Goal: Task Accomplishment & Management: Manage account settings

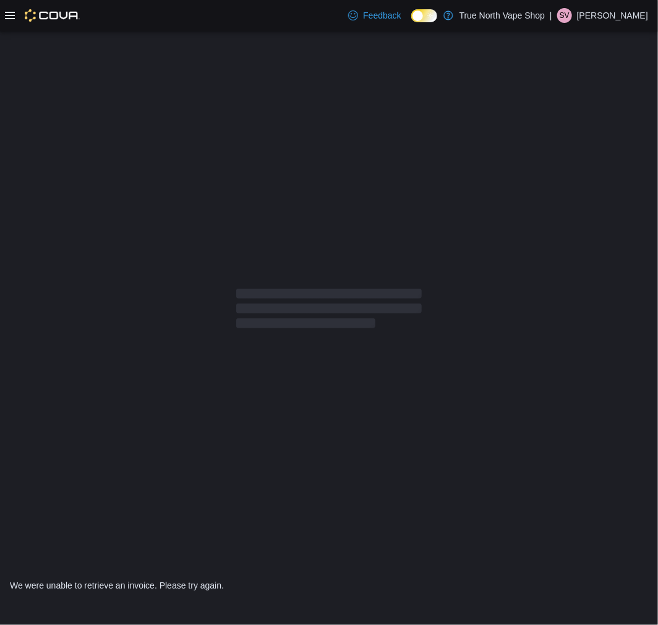
click at [7, 16] on icon at bounding box center [10, 16] width 10 height 10
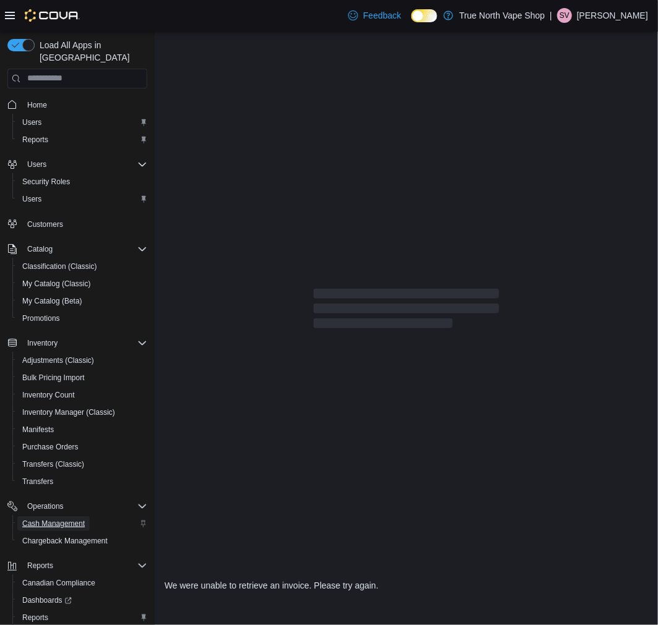
click at [60, 519] on span "Cash Management" at bounding box center [53, 524] width 62 height 10
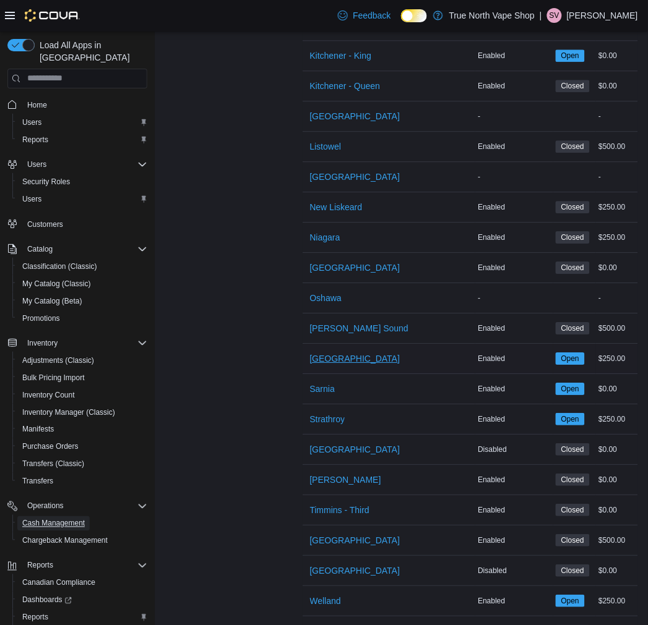
scroll to position [549, 0]
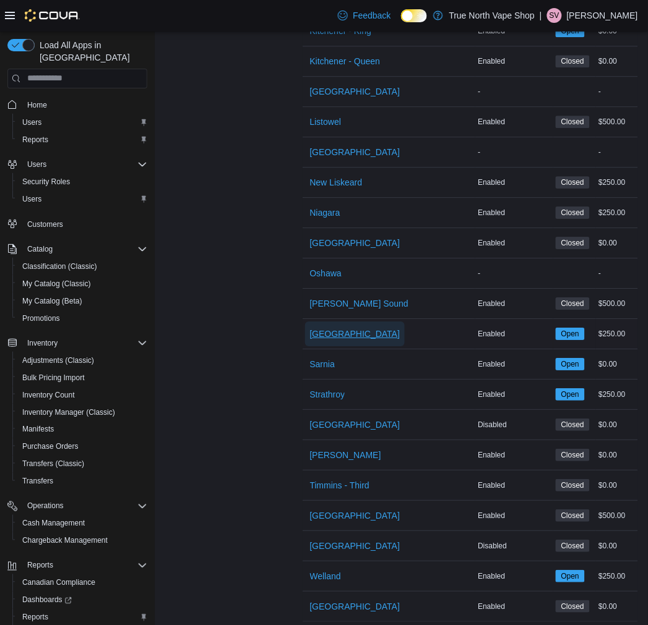
click at [354, 337] on span "[GEOGRAPHIC_DATA]" at bounding box center [355, 334] width 90 height 12
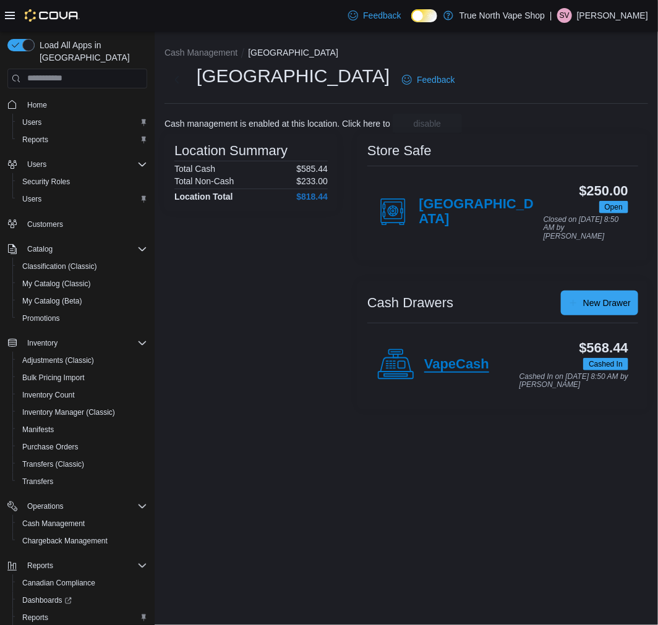
click at [444, 358] on h4 "VapeCash" at bounding box center [456, 365] width 65 height 16
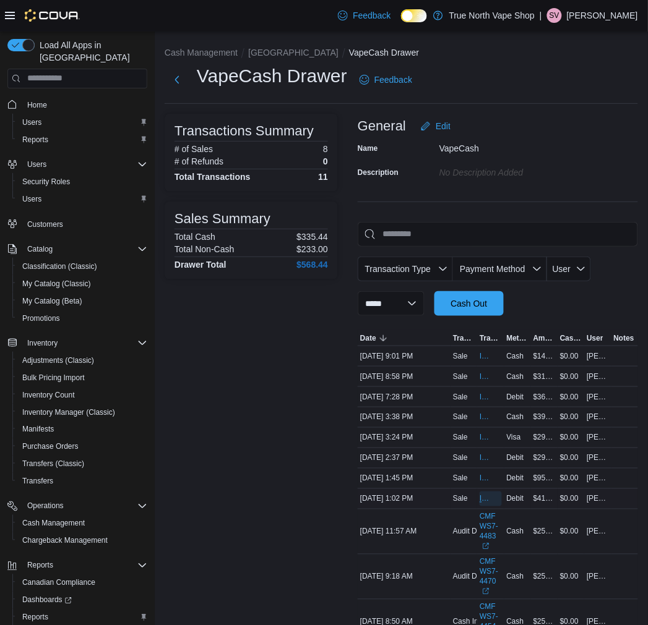
click at [483, 499] on span "INFWS7-4346" at bounding box center [483, 499] width 9 height 10
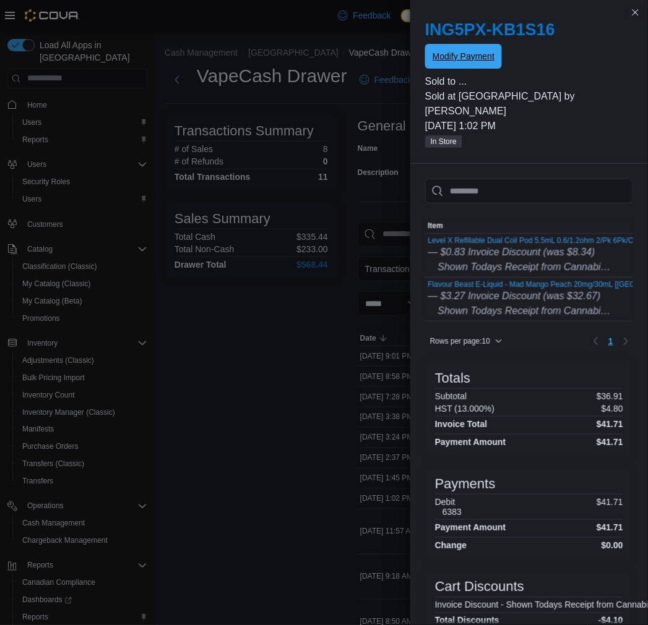
click at [466, 54] on span "Modify Payment" at bounding box center [463, 56] width 62 height 12
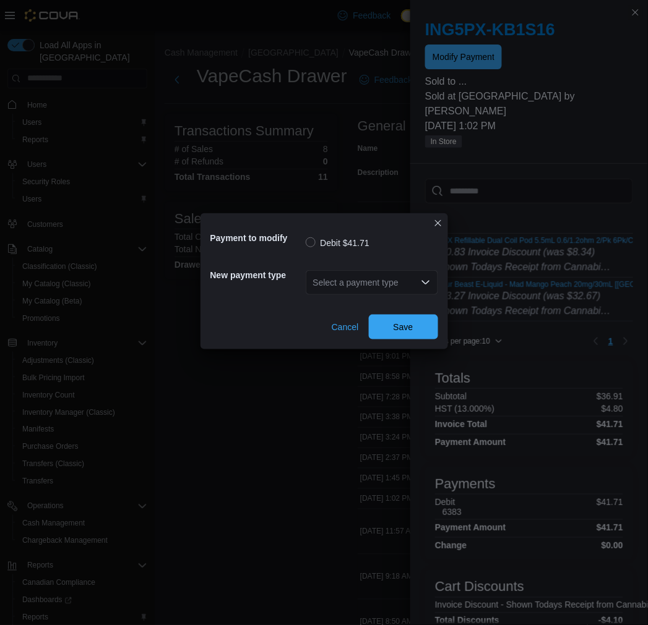
click at [387, 280] on div "Select a payment type" at bounding box center [372, 282] width 132 height 25
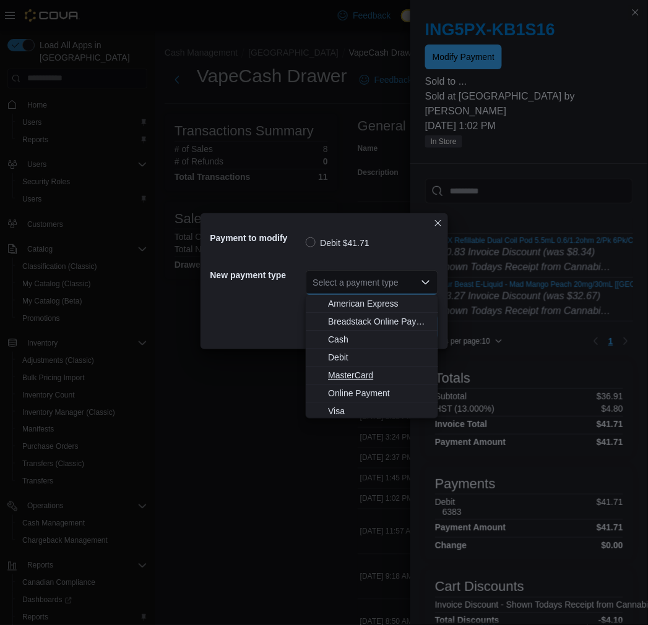
click at [364, 370] on span "MasterCard" at bounding box center [379, 375] width 103 height 12
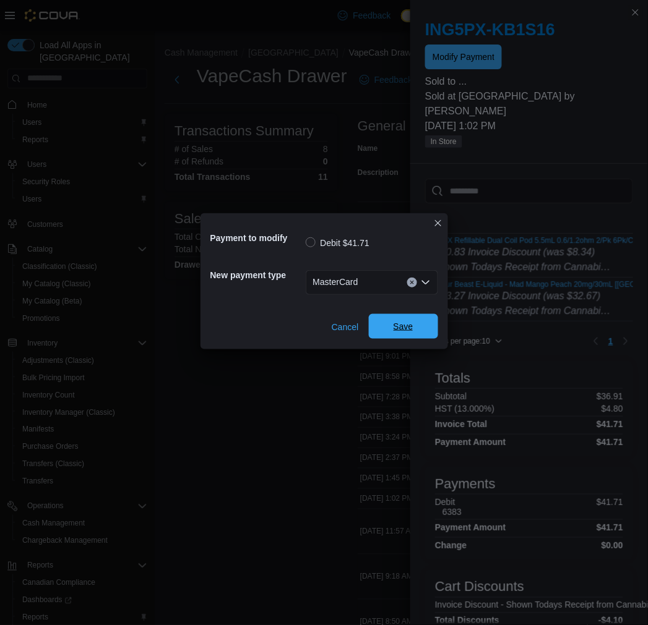
click at [400, 325] on span "Save" at bounding box center [403, 326] width 20 height 12
